Goal: Task Accomplishment & Management: Complete application form

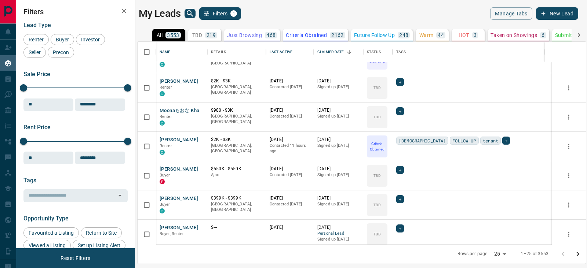
scroll to position [551, 0]
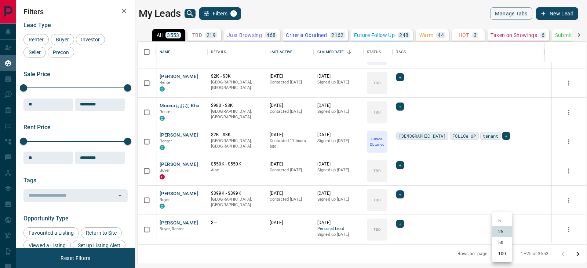
click at [503, 255] on body "Lead Transfers Claim Leads My Leads Tasks Opportunities Deals Campaigns Automat…" at bounding box center [293, 129] width 587 height 259
click at [421, 32] on div at bounding box center [293, 134] width 587 height 268
click at [425, 33] on p "Warm" at bounding box center [426, 35] width 14 height 5
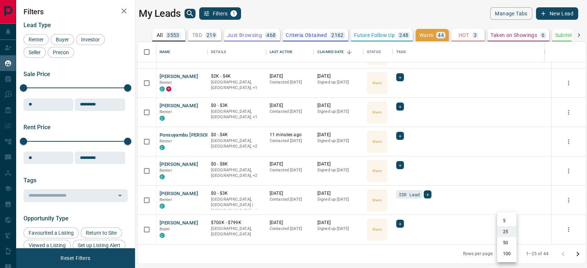
click at [497, 254] on body "Lead Transfers Claim Leads My Leads Tasks Opportunities Deals Campaigns Automat…" at bounding box center [293, 129] width 587 height 259
click at [504, 247] on li "50" at bounding box center [506, 243] width 19 height 11
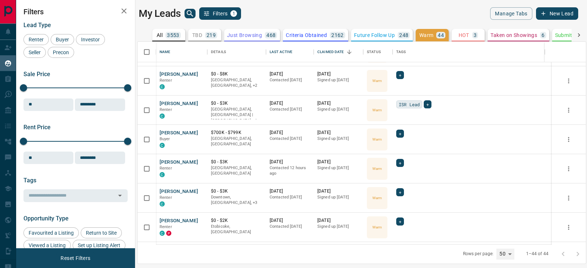
scroll to position [1108, 0]
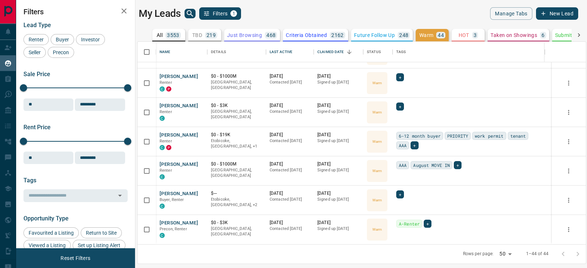
click at [505, 256] on body "Lead Transfers Claim Leads My Leads Tasks Opportunities Deals Campaigns Automat…" at bounding box center [293, 129] width 587 height 259
click at [506, 254] on li "100" at bounding box center [506, 254] width 19 height 11
type input "***"
click at [178, 222] on button "[PERSON_NAME]" at bounding box center [178, 223] width 38 height 7
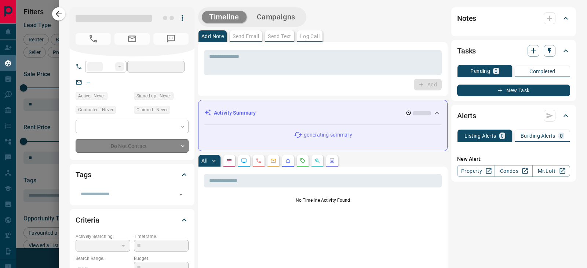
type input "**"
type input "**********"
type input "*"
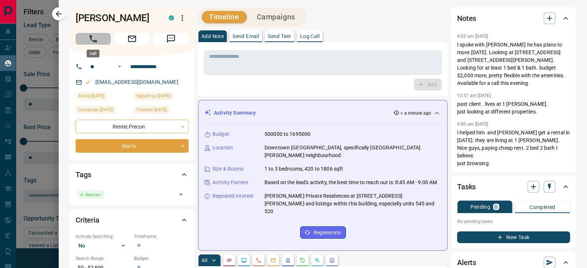
click at [99, 37] on button "Call" at bounding box center [93, 39] width 35 height 12
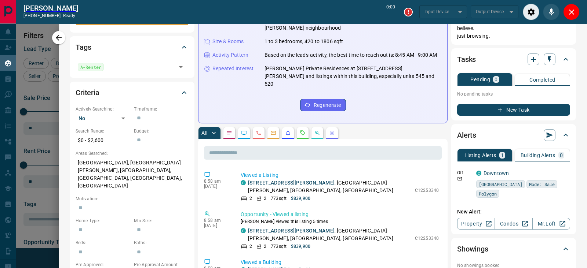
scroll to position [183, 0]
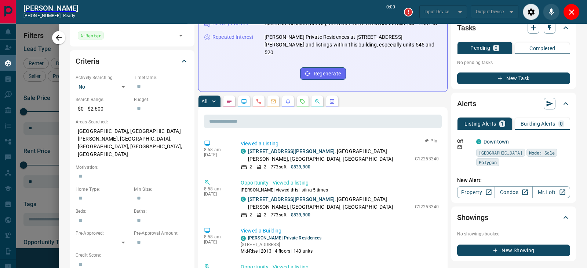
type input "*******"
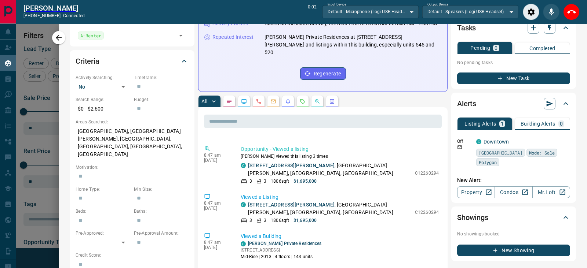
scroll to position [0, 0]
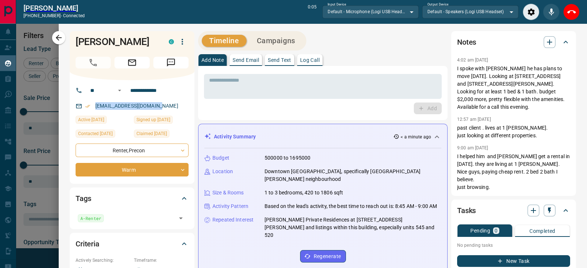
drag, startPoint x: 161, startPoint y: 106, endPoint x: 90, endPoint y: 104, distance: 70.8
click at [90, 104] on div "[EMAIL_ADDRESS][DOMAIN_NAME]" at bounding box center [132, 106] width 113 height 12
drag, startPoint x: 146, startPoint y: 43, endPoint x: 63, endPoint y: 41, distance: 82.2
click at [63, 41] on div "**********" at bounding box center [323, 146] width 528 height 245
copy div "[PERSON_NAME]"
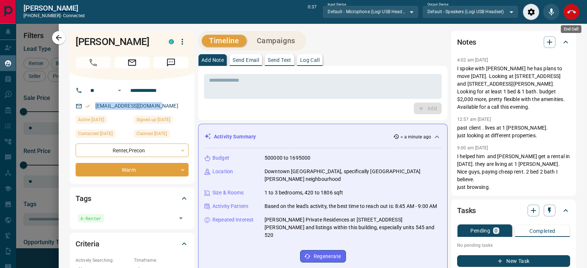
click at [574, 13] on icon "End Call" at bounding box center [571, 12] width 9 height 9
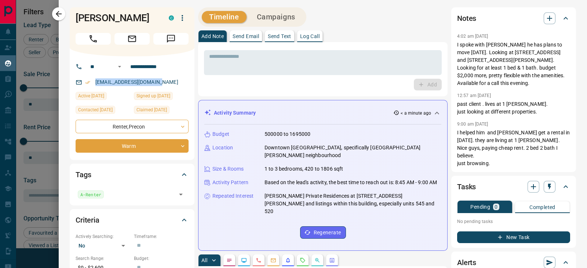
scroll to position [196, 441]
click at [547, 21] on icon "button" at bounding box center [549, 18] width 5 height 5
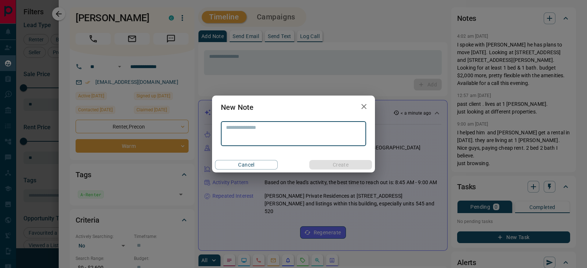
click at [310, 127] on textarea at bounding box center [293, 134] width 135 height 19
type textarea "*********"
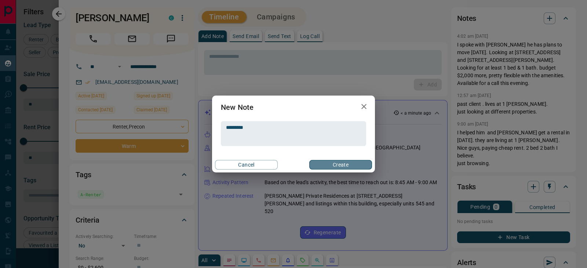
click at [322, 161] on button "Create" at bounding box center [340, 165] width 63 height 10
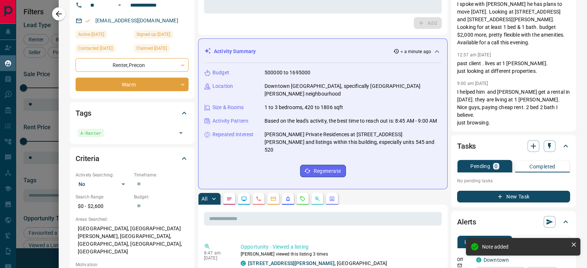
scroll to position [0, 0]
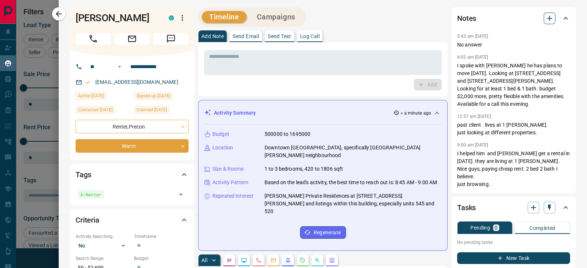
click at [545, 17] on icon "button" at bounding box center [549, 18] width 9 height 9
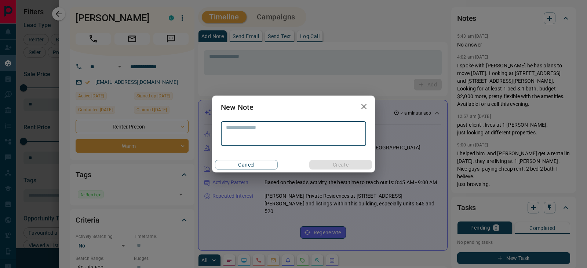
click at [271, 127] on textarea at bounding box center [293, 134] width 135 height 19
type textarea "**********"
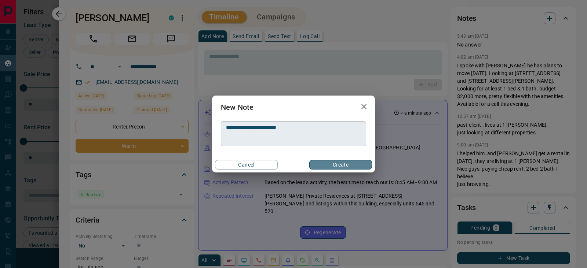
drag, startPoint x: 338, startPoint y: 165, endPoint x: 352, endPoint y: 136, distance: 32.0
click at [338, 165] on button "Create" at bounding box center [340, 165] width 63 height 10
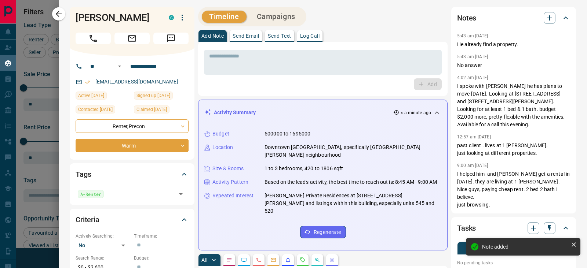
scroll to position [230, 0]
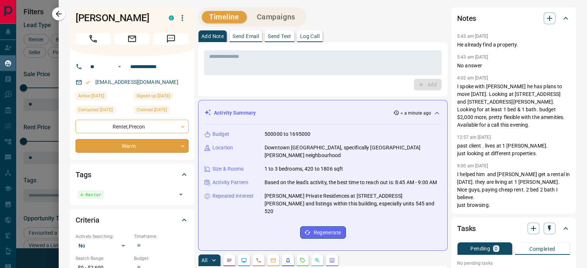
click at [145, 142] on body "Lead Transfers Claim Leads My Leads Tasks Opportunities Deals Campaigns Automat…" at bounding box center [293, 129] width 587 height 259
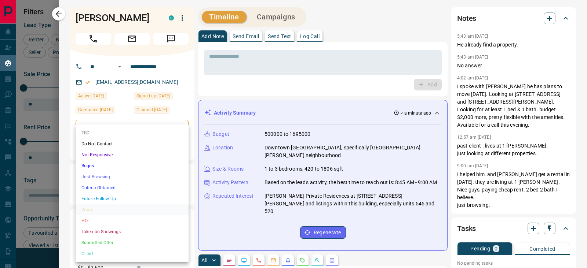
click at [101, 186] on li "Criteria Obtained" at bounding box center [132, 188] width 113 height 11
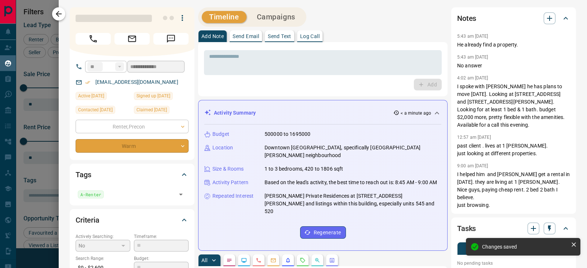
type input "*"
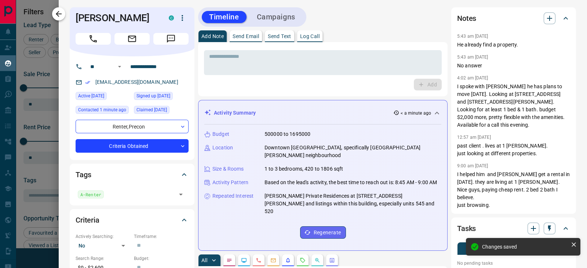
scroll to position [339, 0]
click at [57, 11] on icon "button" at bounding box center [58, 14] width 9 height 9
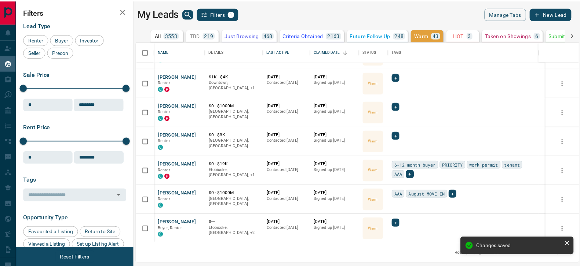
scroll to position [1079, 0]
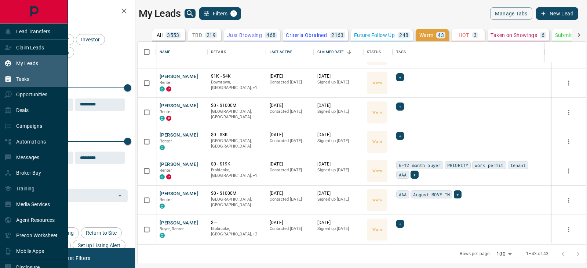
click at [31, 81] on div "Tasks" at bounding box center [34, 79] width 68 height 16
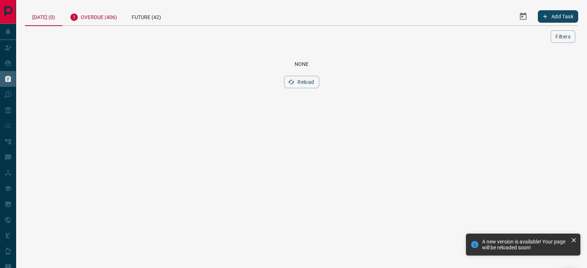
click at [101, 20] on div "Overdue (406)" at bounding box center [93, 16] width 62 height 18
